Goal: Task Accomplishment & Management: Manage account settings

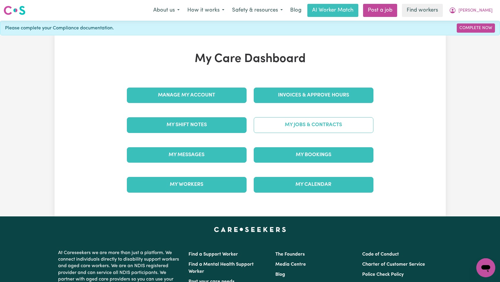
click at [311, 124] on link "My Jobs & Contracts" at bounding box center [314, 124] width 120 height 15
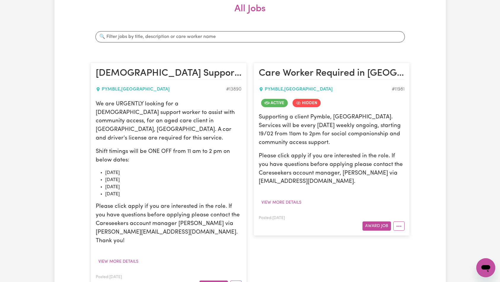
scroll to position [150, 0]
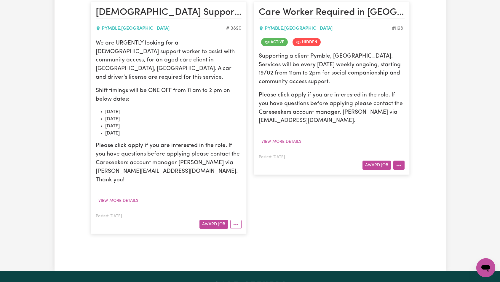
click at [400, 167] on button "More options" at bounding box center [399, 164] width 11 height 9
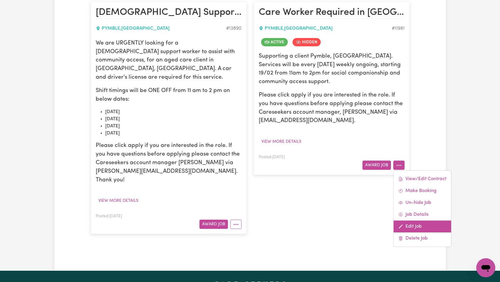
click at [411, 226] on link "Edit Job" at bounding box center [423, 226] width 58 height 12
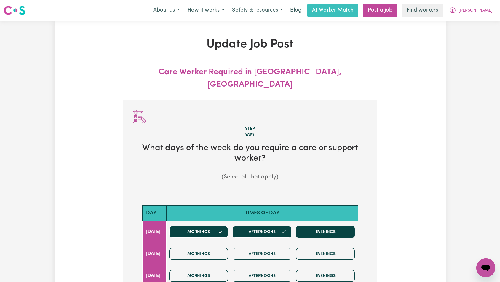
scroll to position [130, 0]
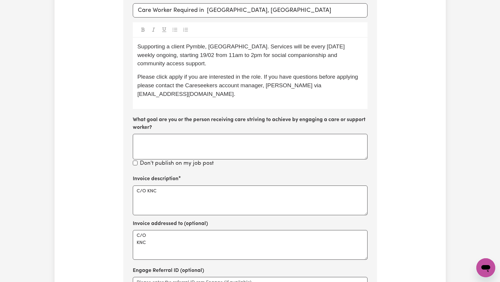
scroll to position [244, 0]
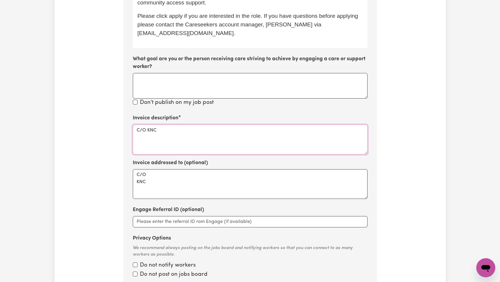
click at [238, 125] on textarea "C/O KNC" at bounding box center [250, 140] width 235 height 30
paste textarea "Domestic support and Social Support"
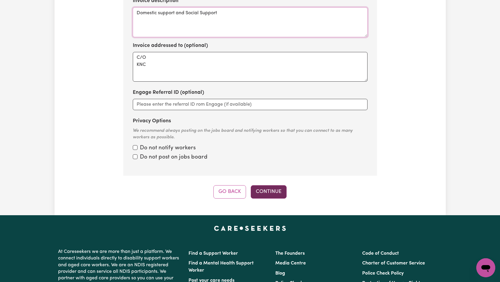
type textarea "Domestic support and Social Support"
click at [274, 185] on button "Continue" at bounding box center [269, 191] width 36 height 13
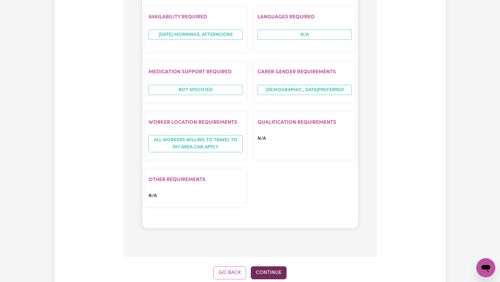
click at [269, 266] on button "Continue" at bounding box center [269, 272] width 36 height 13
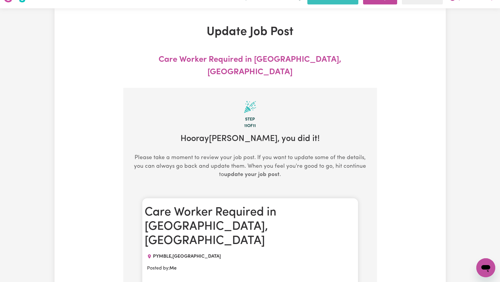
scroll to position [0, 0]
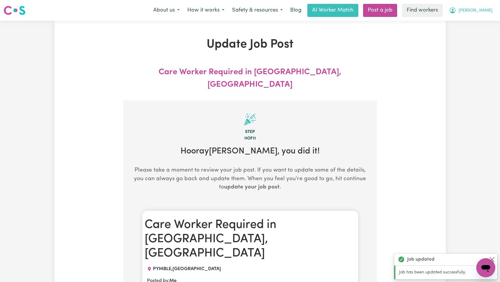
click at [480, 9] on button "[PERSON_NAME]" at bounding box center [471, 10] width 51 height 12
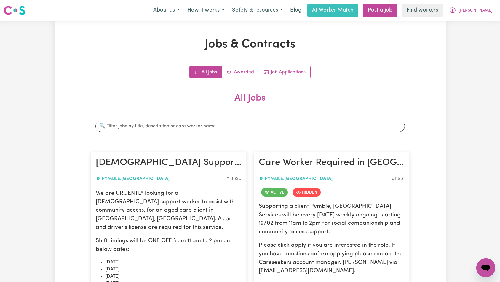
click at [476, 31] on div "Jobs & Contracts All Jobs Awarded Job Applications All Jobs Search jobs [DEMOGR…" at bounding box center [250, 221] width 500 height 400
click at [488, 9] on span "[PERSON_NAME]" at bounding box center [476, 10] width 34 height 7
click at [478, 31] on link "Logout" at bounding box center [473, 33] width 47 height 11
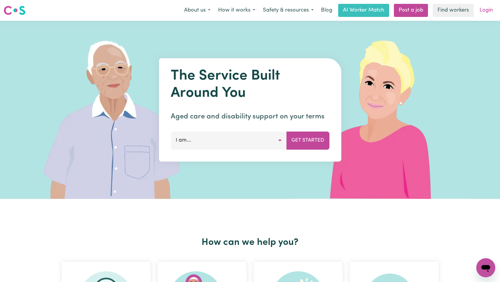
click at [488, 9] on link "Login" at bounding box center [486, 10] width 20 height 13
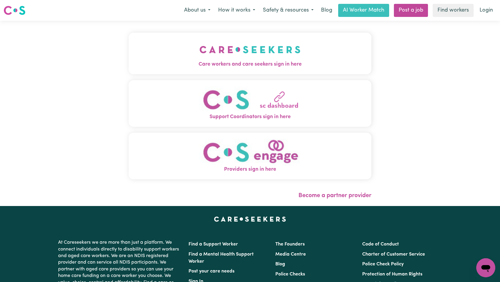
click at [200, 53] on img "Care workers and care seekers sign in here" at bounding box center [250, 50] width 101 height 22
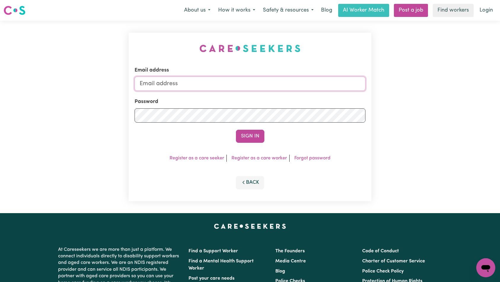
click at [251, 86] on input "Email address" at bounding box center [250, 84] width 231 height 14
type input "[EMAIL_ADDRESS][DOMAIN_NAME]"
click at [254, 136] on button "Sign In" at bounding box center [250, 136] width 28 height 13
